Goal: Task Accomplishment & Management: Manage account settings

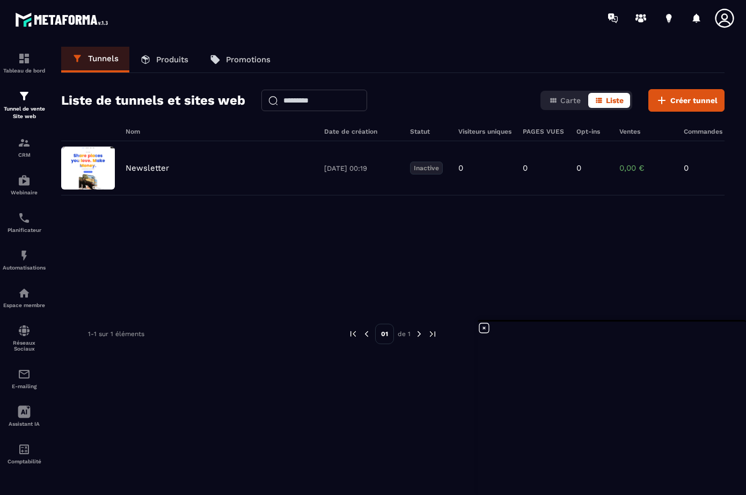
click at [486, 326] on icon at bounding box center [483, 327] width 13 height 13
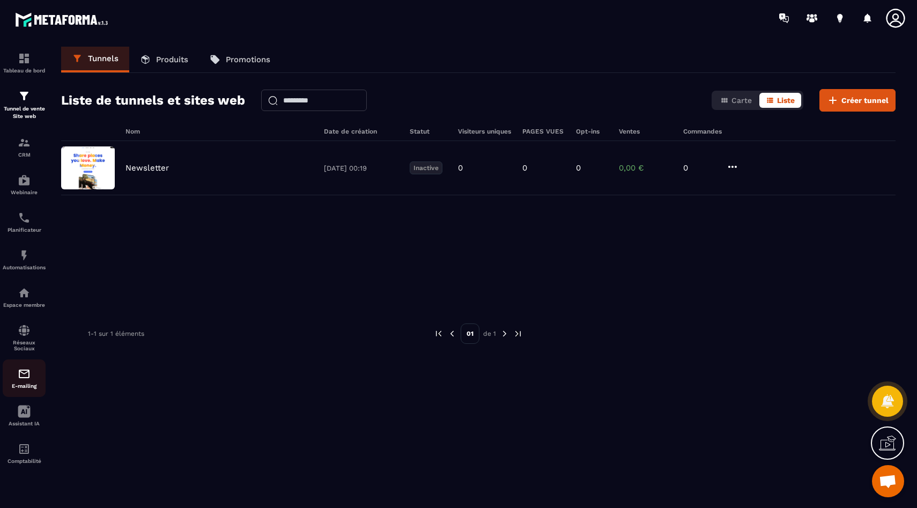
click at [31, 377] on div "E-mailing" at bounding box center [24, 377] width 43 height 21
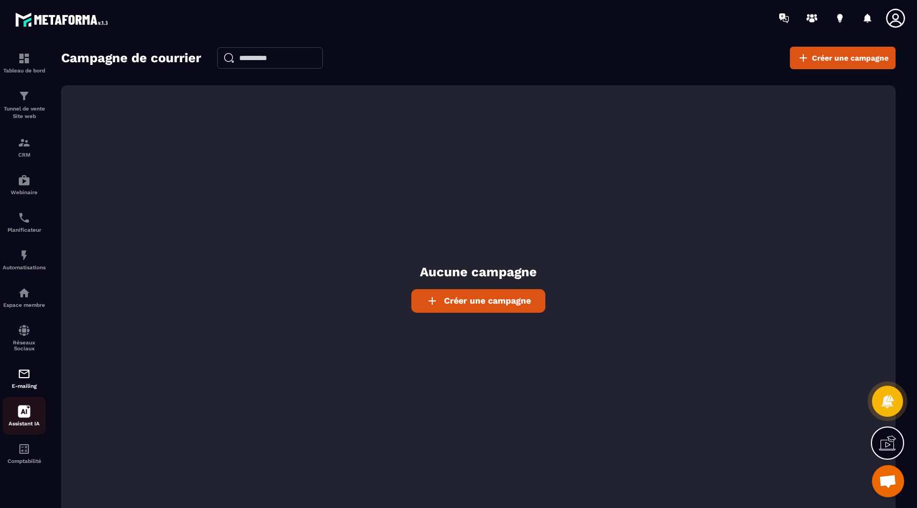
click at [29, 424] on div "Assistant IA" at bounding box center [24, 415] width 43 height 21
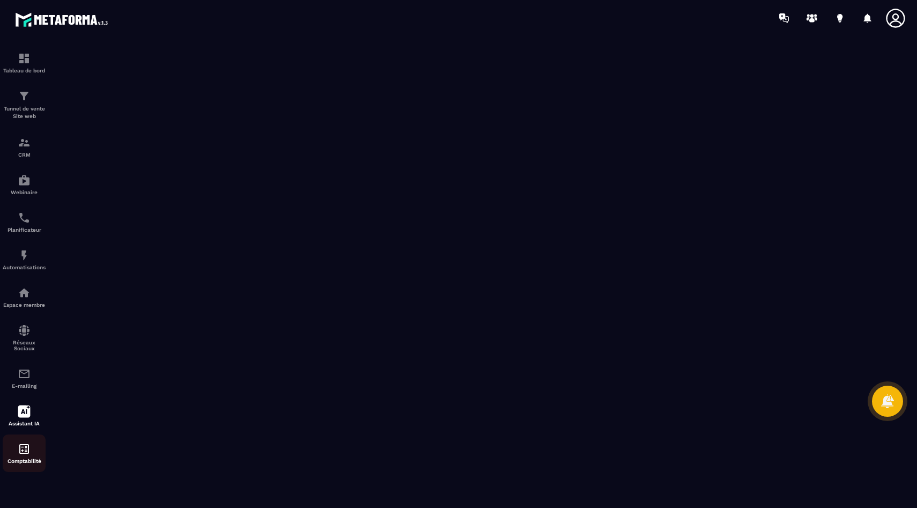
click at [29, 455] on img at bounding box center [24, 448] width 13 height 13
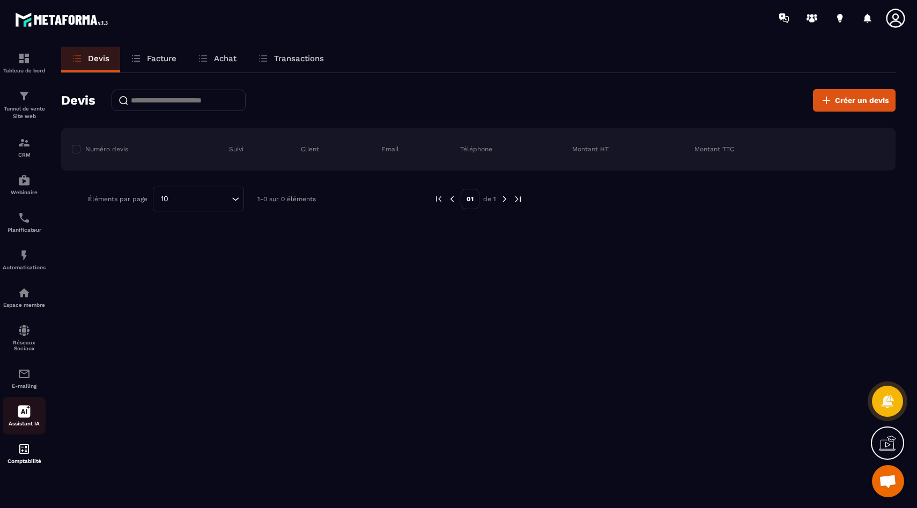
click at [21, 418] on icon at bounding box center [24, 411] width 13 height 13
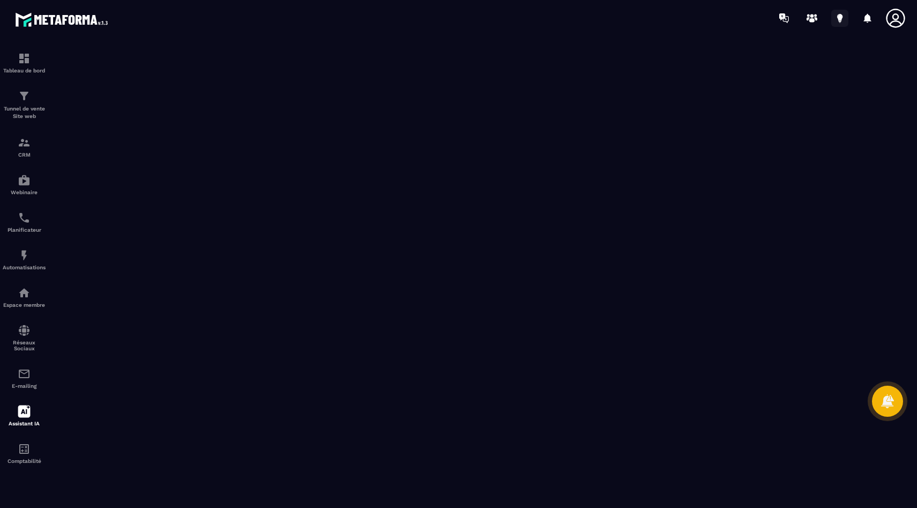
click at [745, 18] on icon at bounding box center [839, 18] width 17 height 17
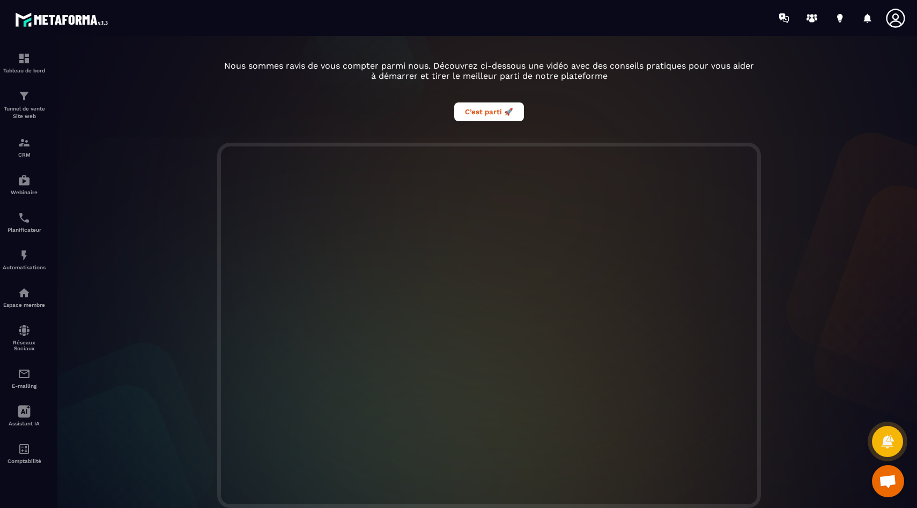
scroll to position [181, 0]
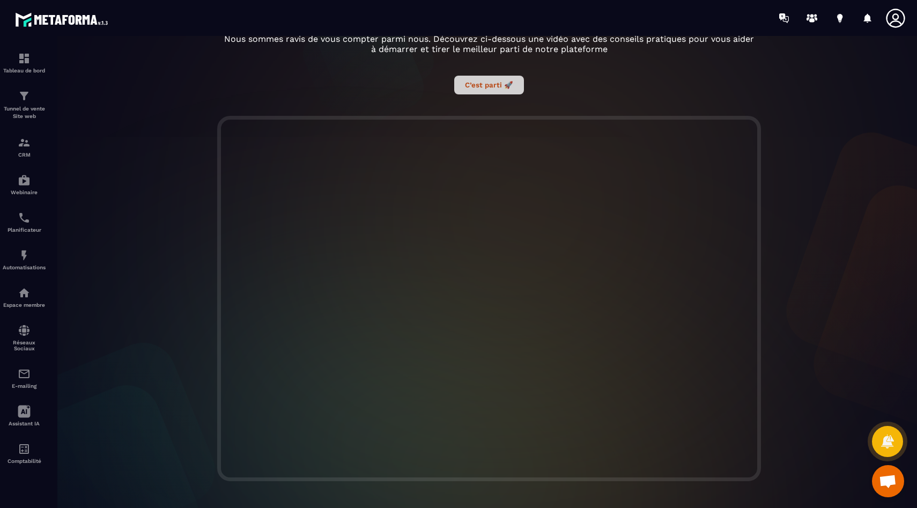
click at [490, 81] on button "C’est parti 🚀" at bounding box center [489, 85] width 70 height 19
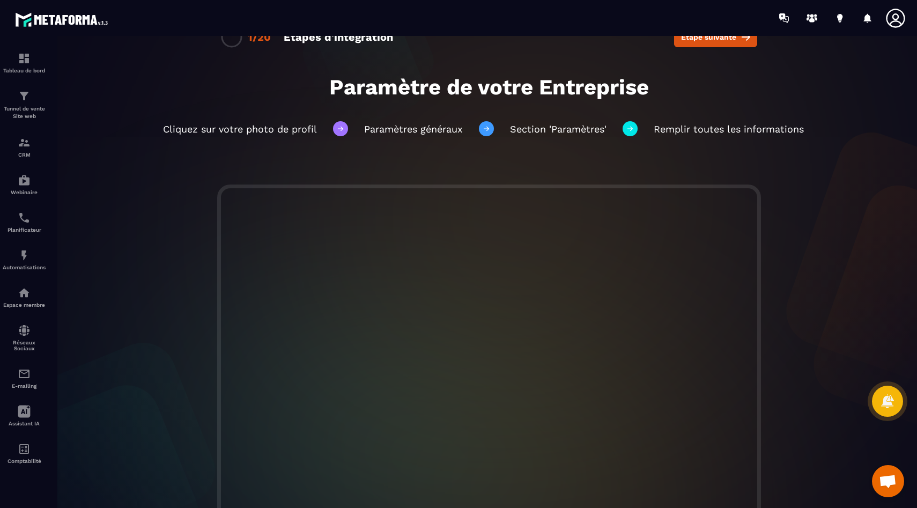
scroll to position [24, 0]
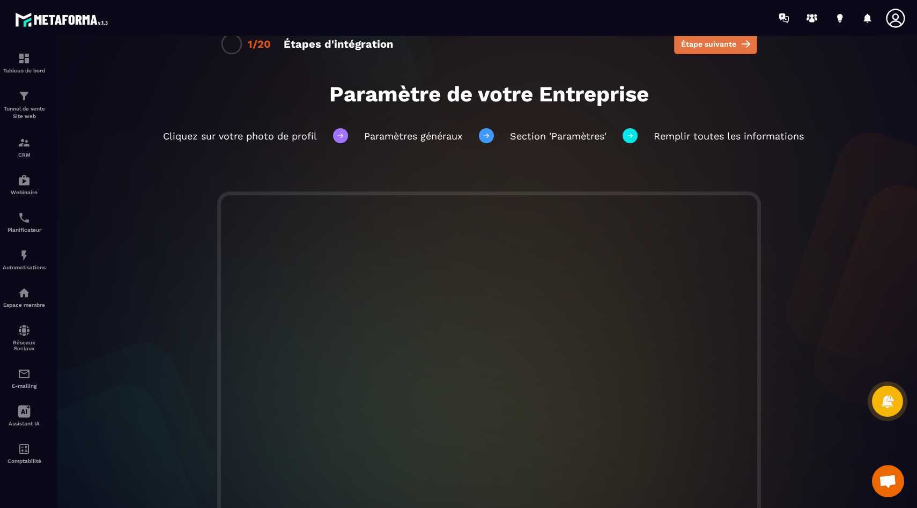
click at [714, 49] on span "Étape suivante" at bounding box center [708, 44] width 55 height 11
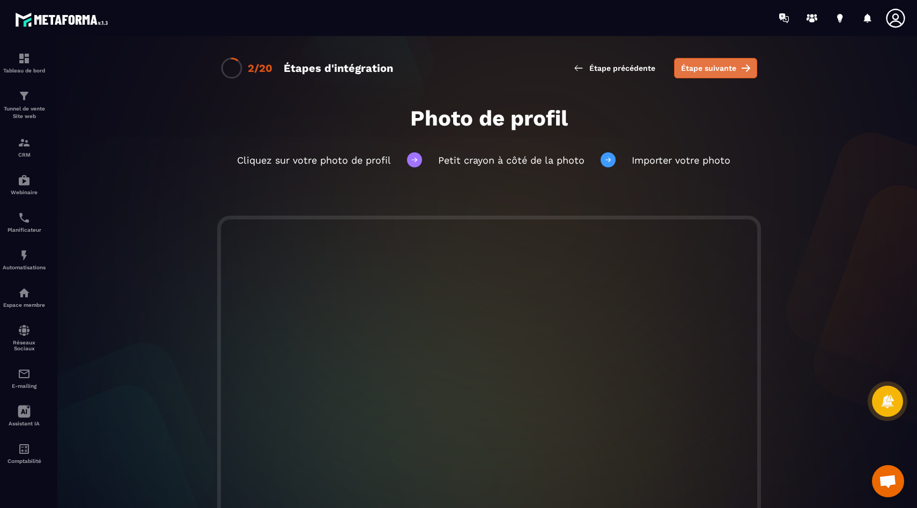
click at [707, 71] on span "Étape suivante" at bounding box center [708, 68] width 55 height 11
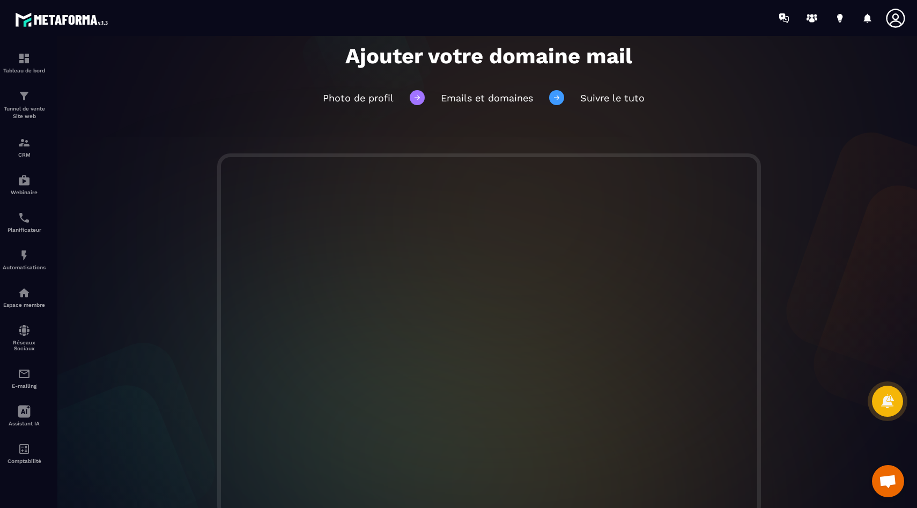
scroll to position [69, 0]
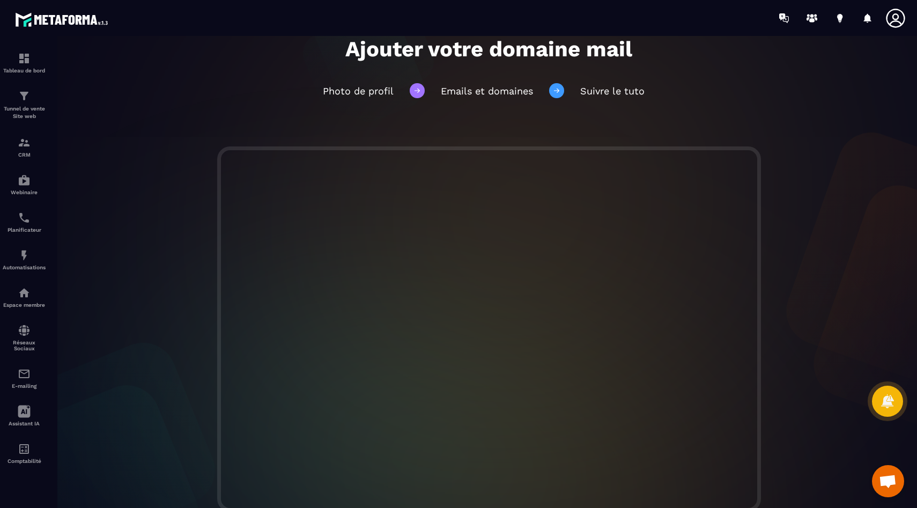
click at [745, 17] on icon at bounding box center [895, 18] width 21 height 21
click at [745, 20] on icon at bounding box center [895, 18] width 19 height 19
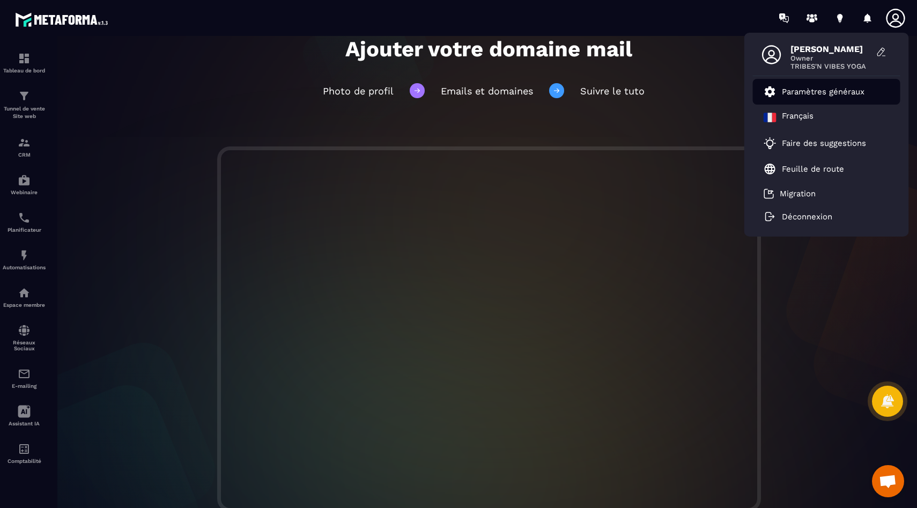
click at [745, 93] on p "Paramètres généraux" at bounding box center [823, 92] width 83 height 10
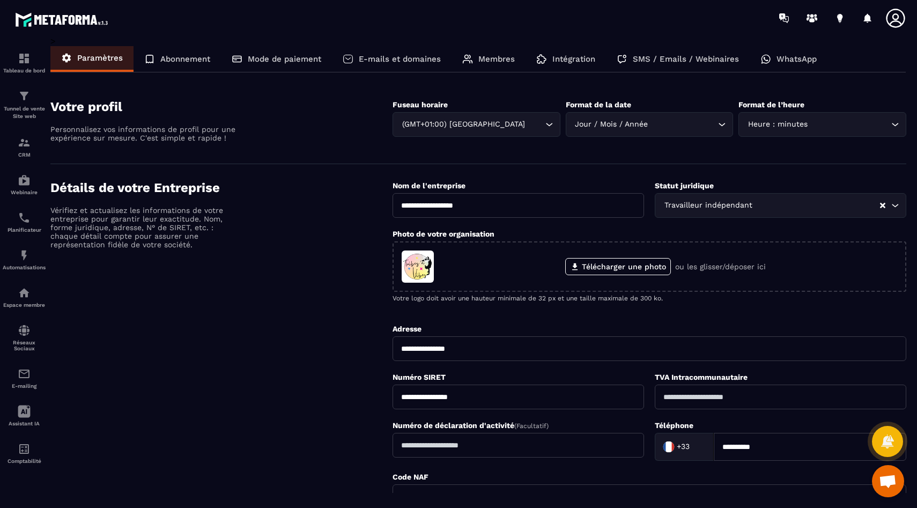
click at [745, 21] on icon at bounding box center [895, 18] width 19 height 19
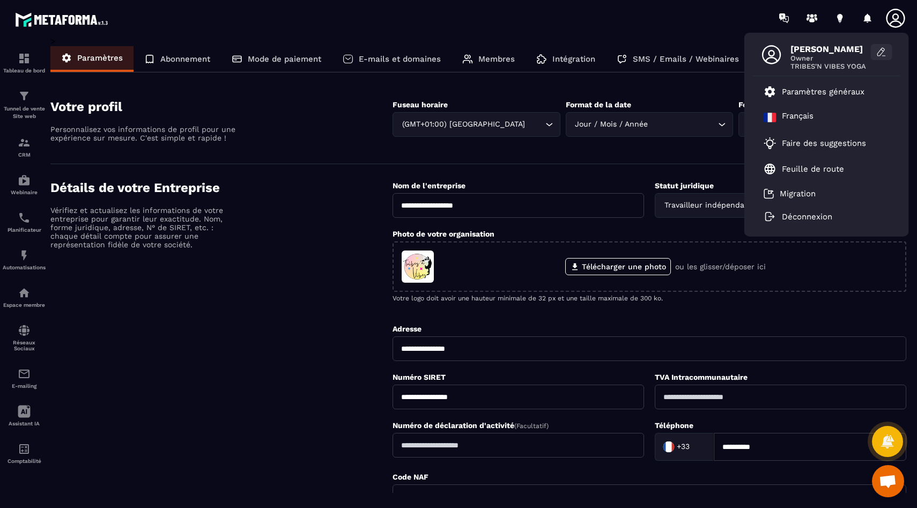
click at [745, 54] on icon at bounding box center [881, 52] width 11 height 11
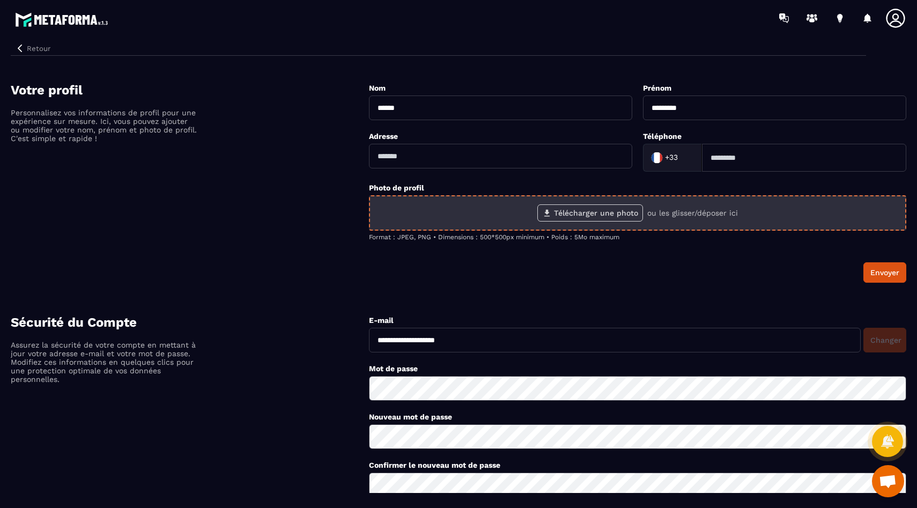
click at [595, 214] on label "Télécharger une photo" at bounding box center [590, 212] width 106 height 17
click at [0, 0] on input "Télécharger une photo" at bounding box center [0, 0] width 0 height 0
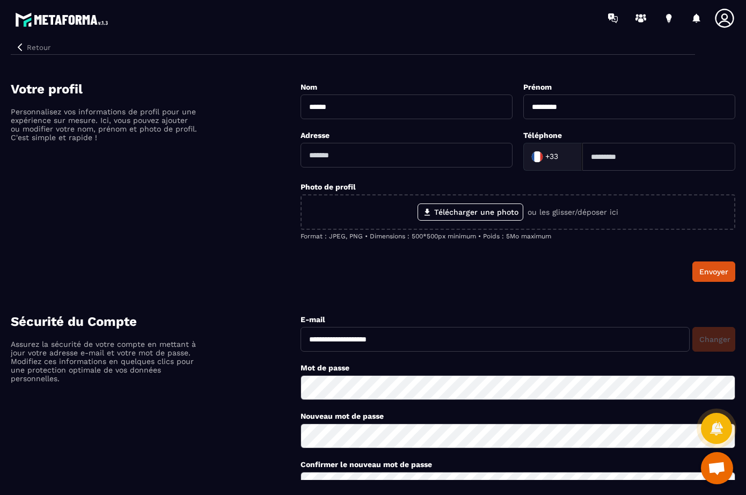
scroll to position [2, 0]
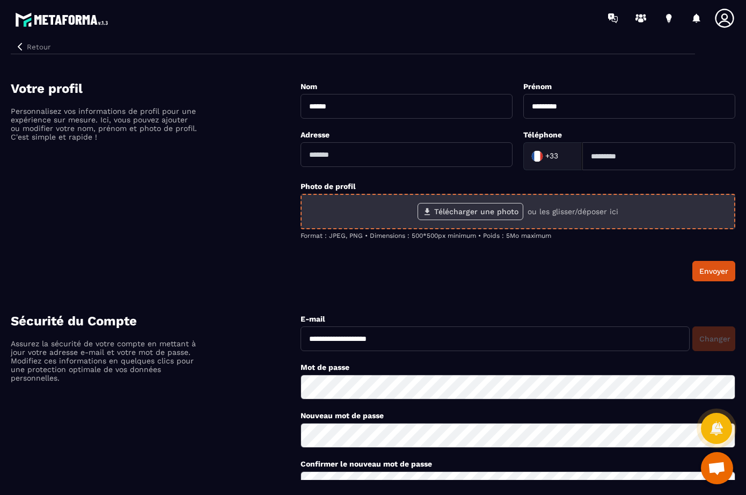
click at [477, 212] on label "Télécharger une photo" at bounding box center [470, 211] width 106 height 17
click at [0, 0] on input "Télécharger une photo" at bounding box center [0, 0] width 0 height 0
